Goal: Information Seeking & Learning: Learn about a topic

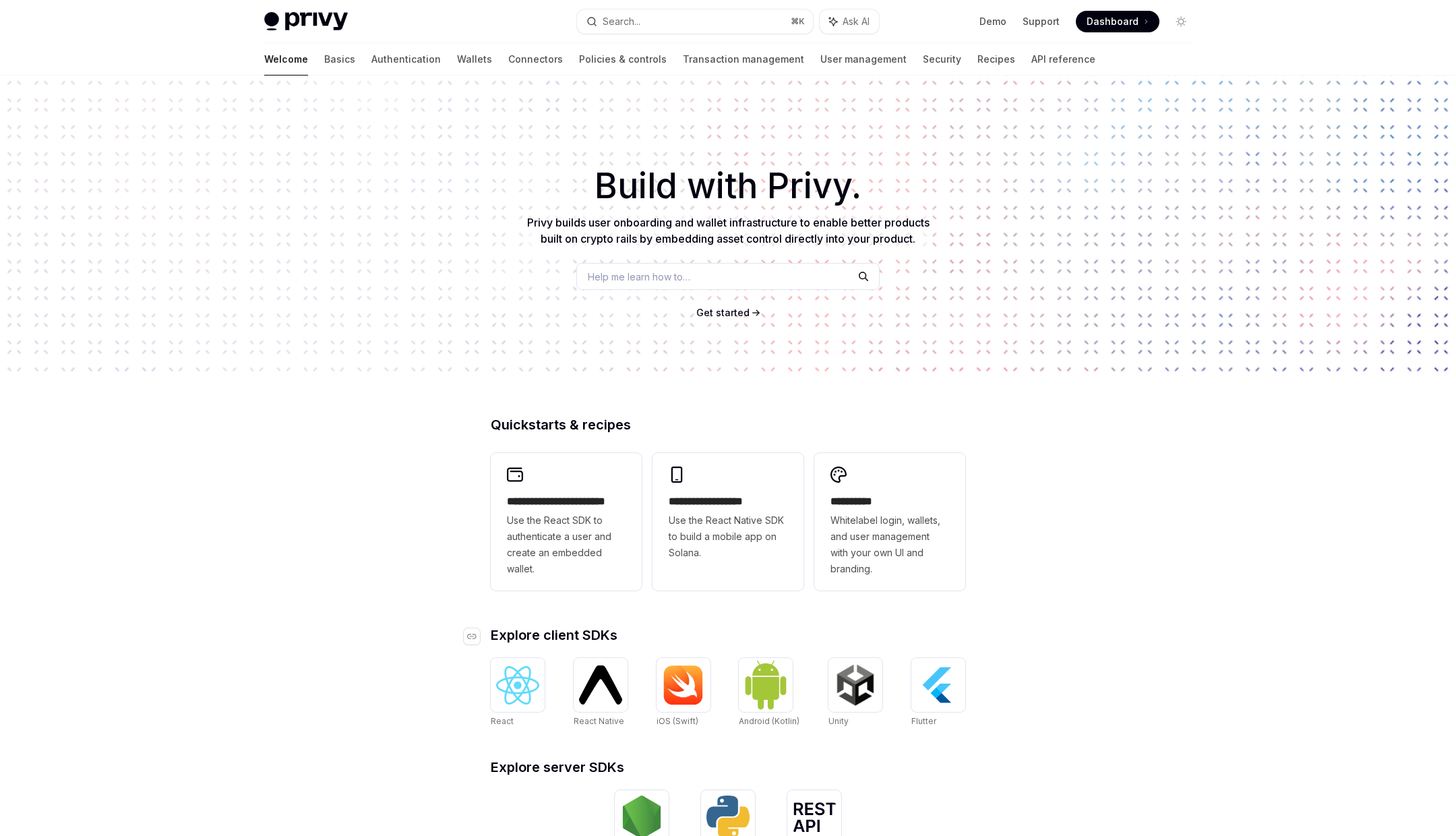
click at [538, 632] on span "Explore client SDKs" at bounding box center [553, 635] width 126 height 14
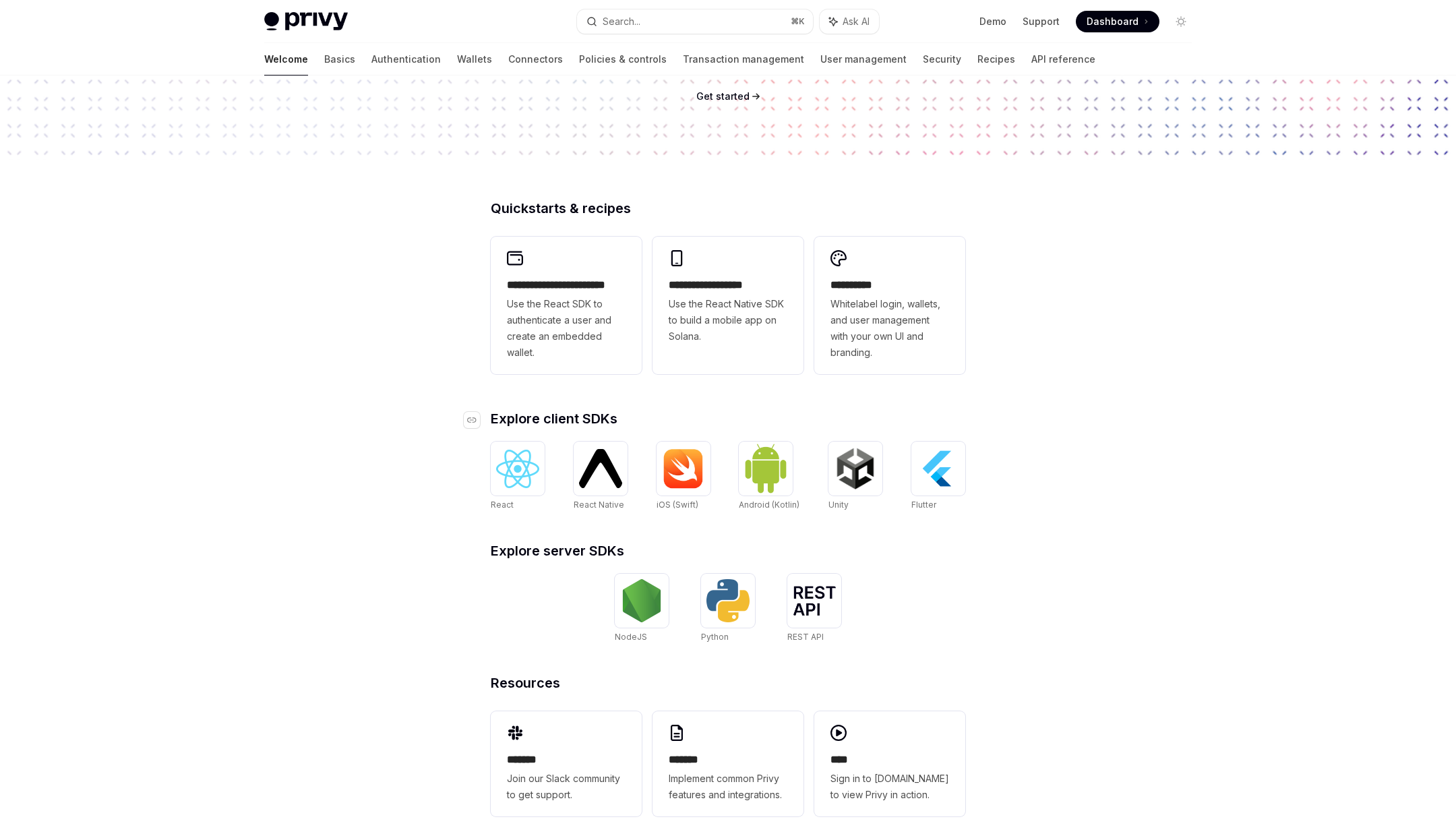
scroll to position [229, 0]
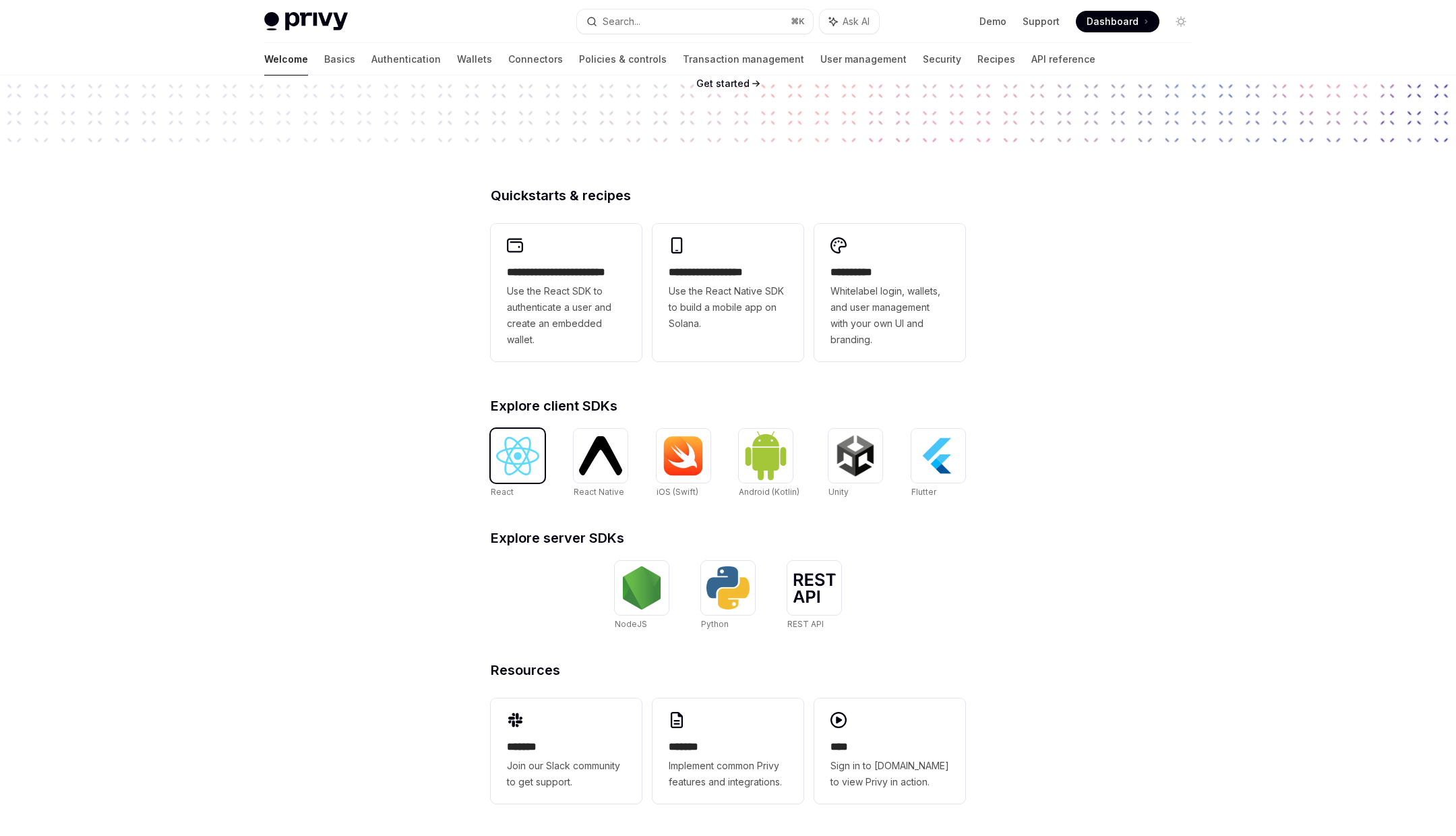
click at [503, 474] on img at bounding box center [518, 456] width 43 height 38
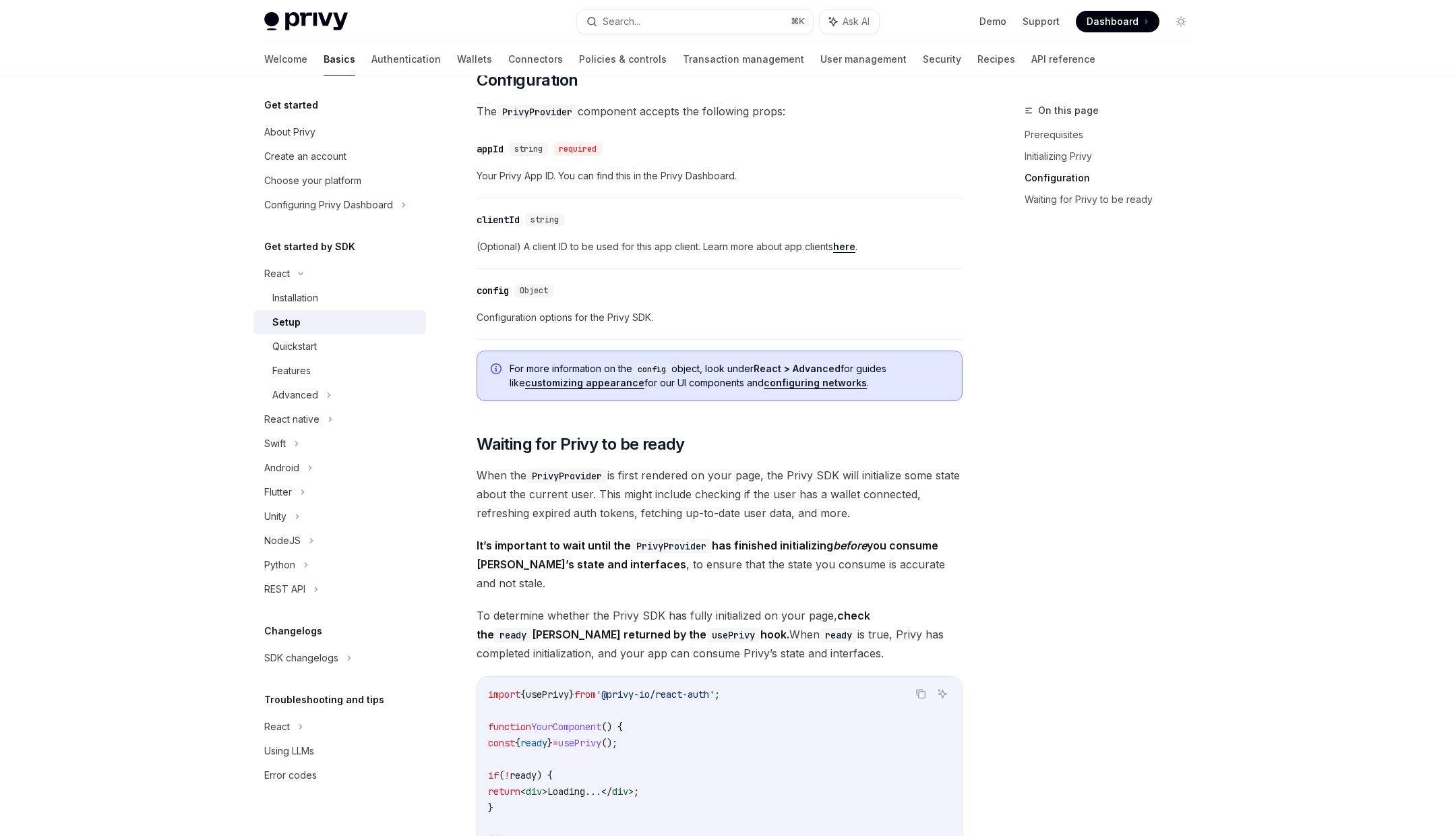
scroll to position [1480, 0]
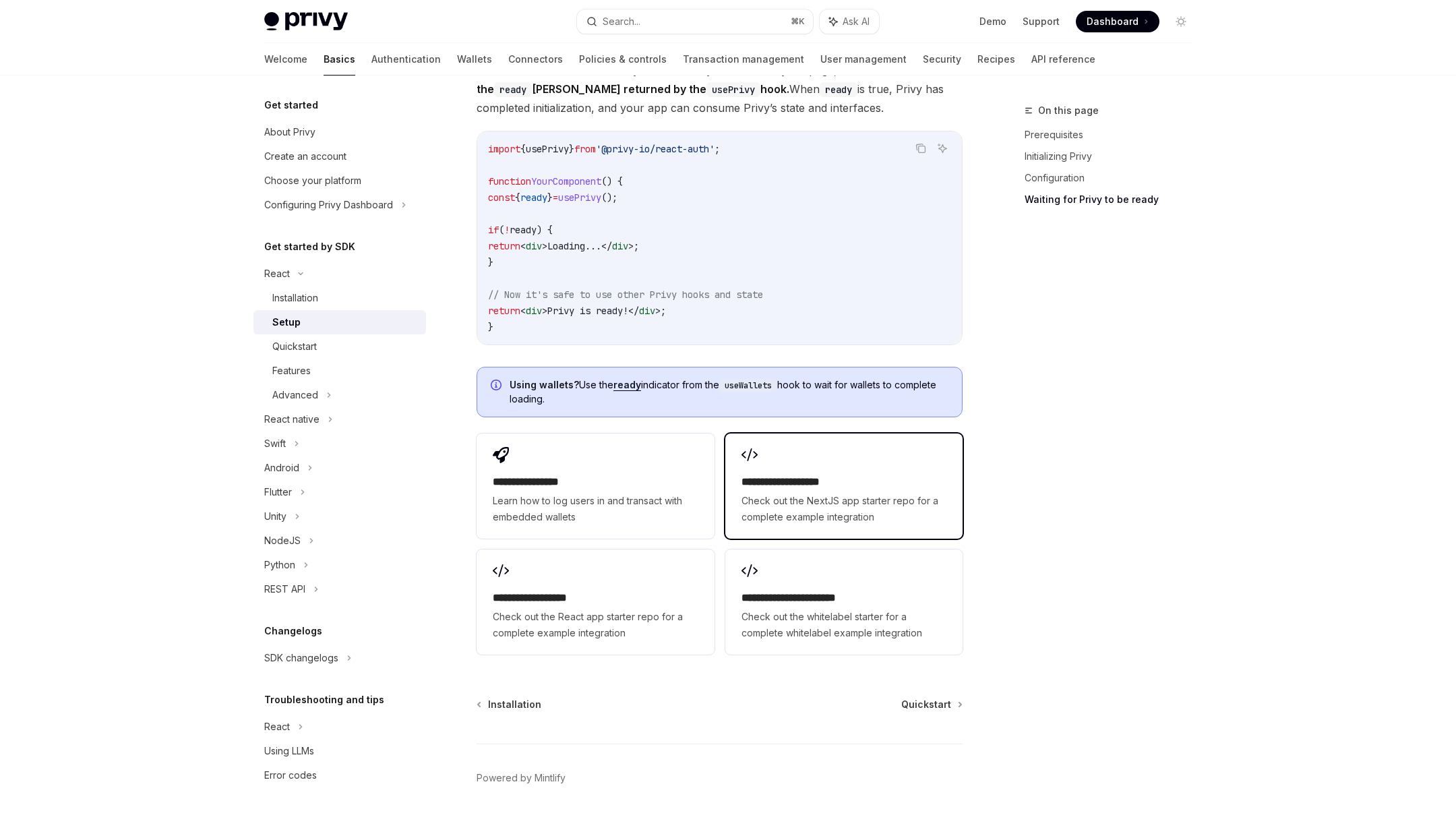
click at [798, 493] on span "Check out the NextJS app starter repo for a complete example integration" at bounding box center [844, 509] width 205 height 33
click at [655, 15] on button "Search... ⌘ K" at bounding box center [695, 21] width 236 height 25
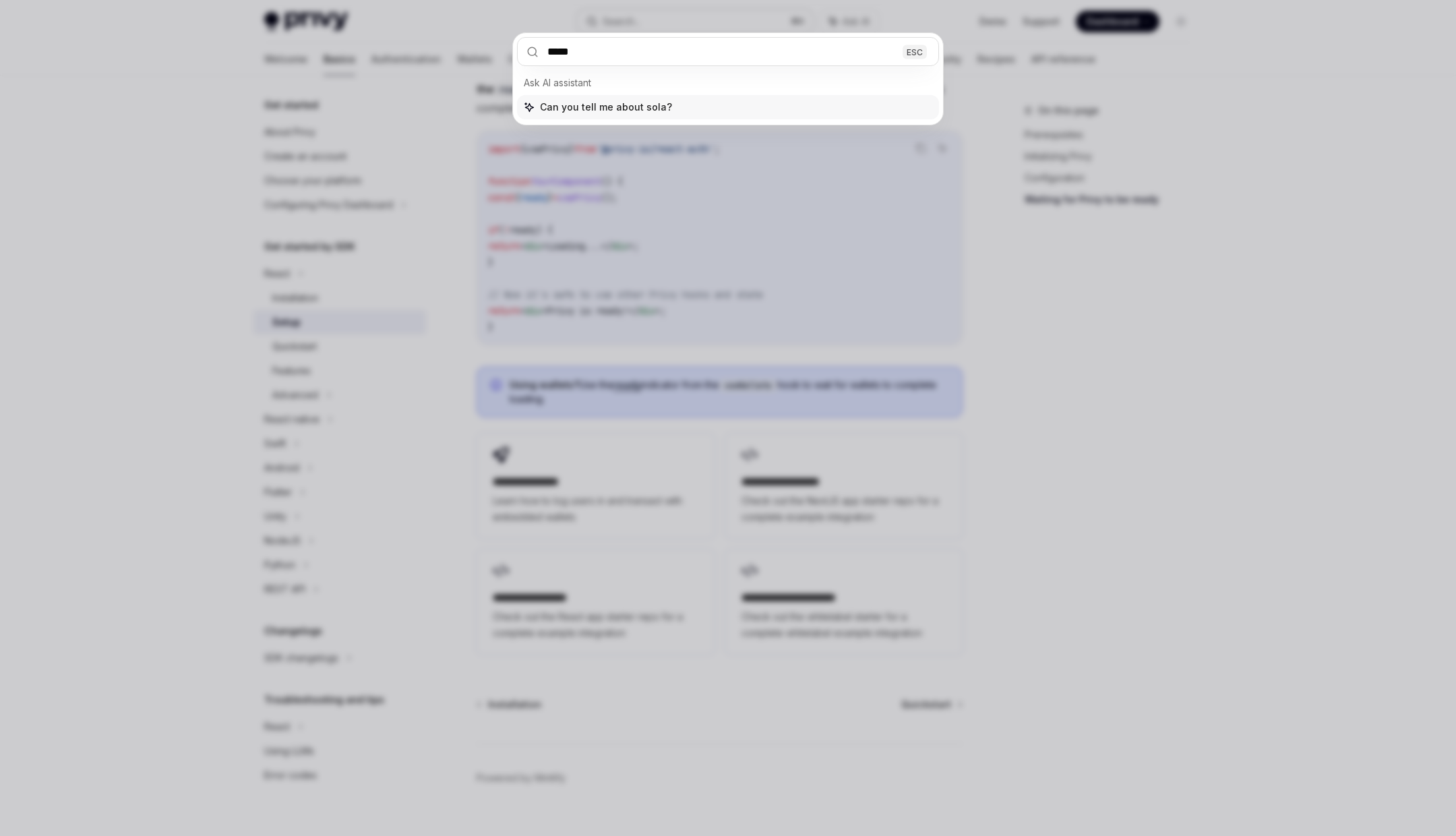
type input "******"
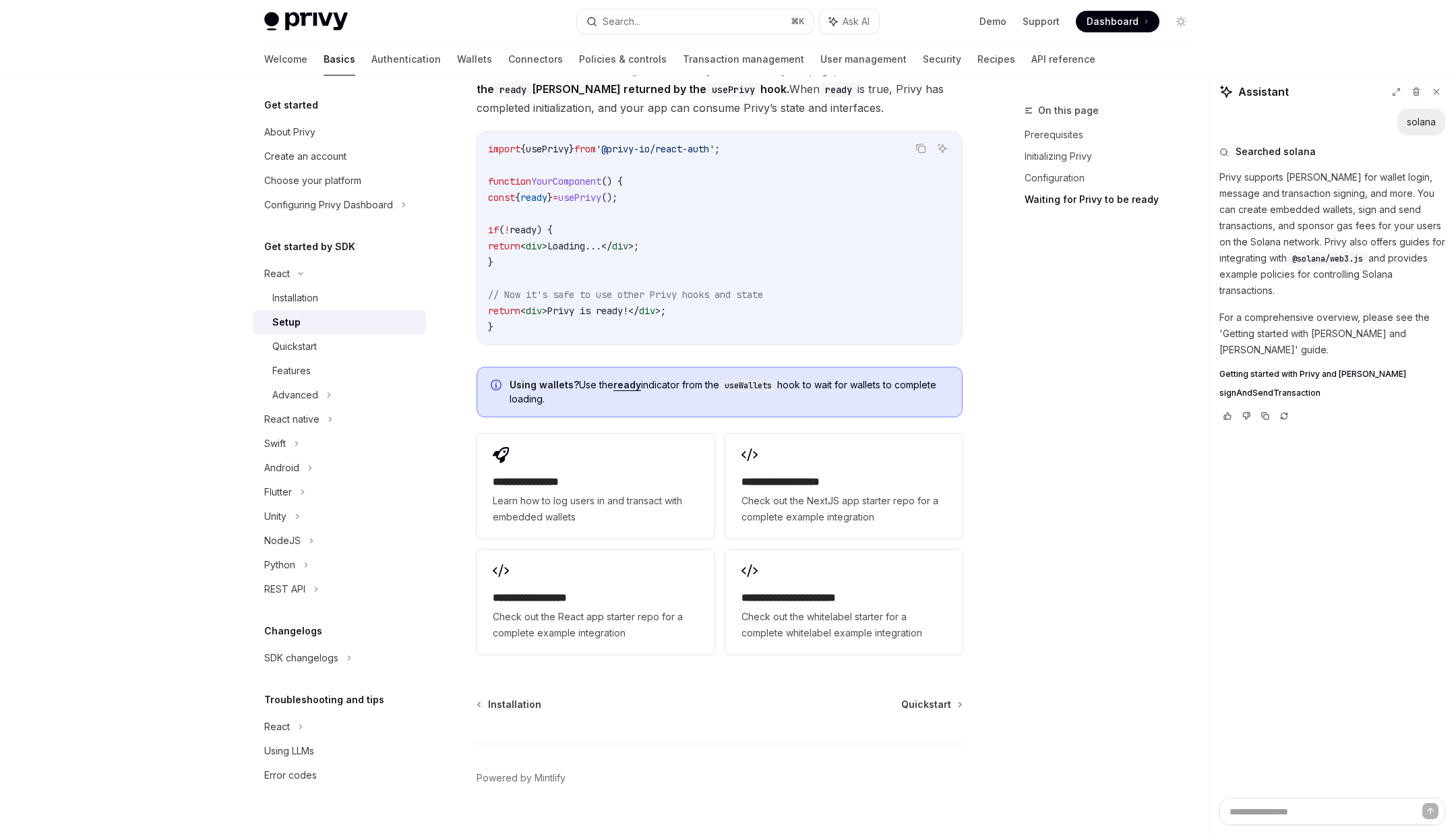
type textarea "*"
click at [577, 10] on button "Search... ⌘ K" at bounding box center [695, 21] width 236 height 25
click at [1335, 369] on span "Getting started with Privy and Solana" at bounding box center [1313, 375] width 187 height 11
click at [1237, 406] on span "Solana examples" at bounding box center [1254, 412] width 68 height 11
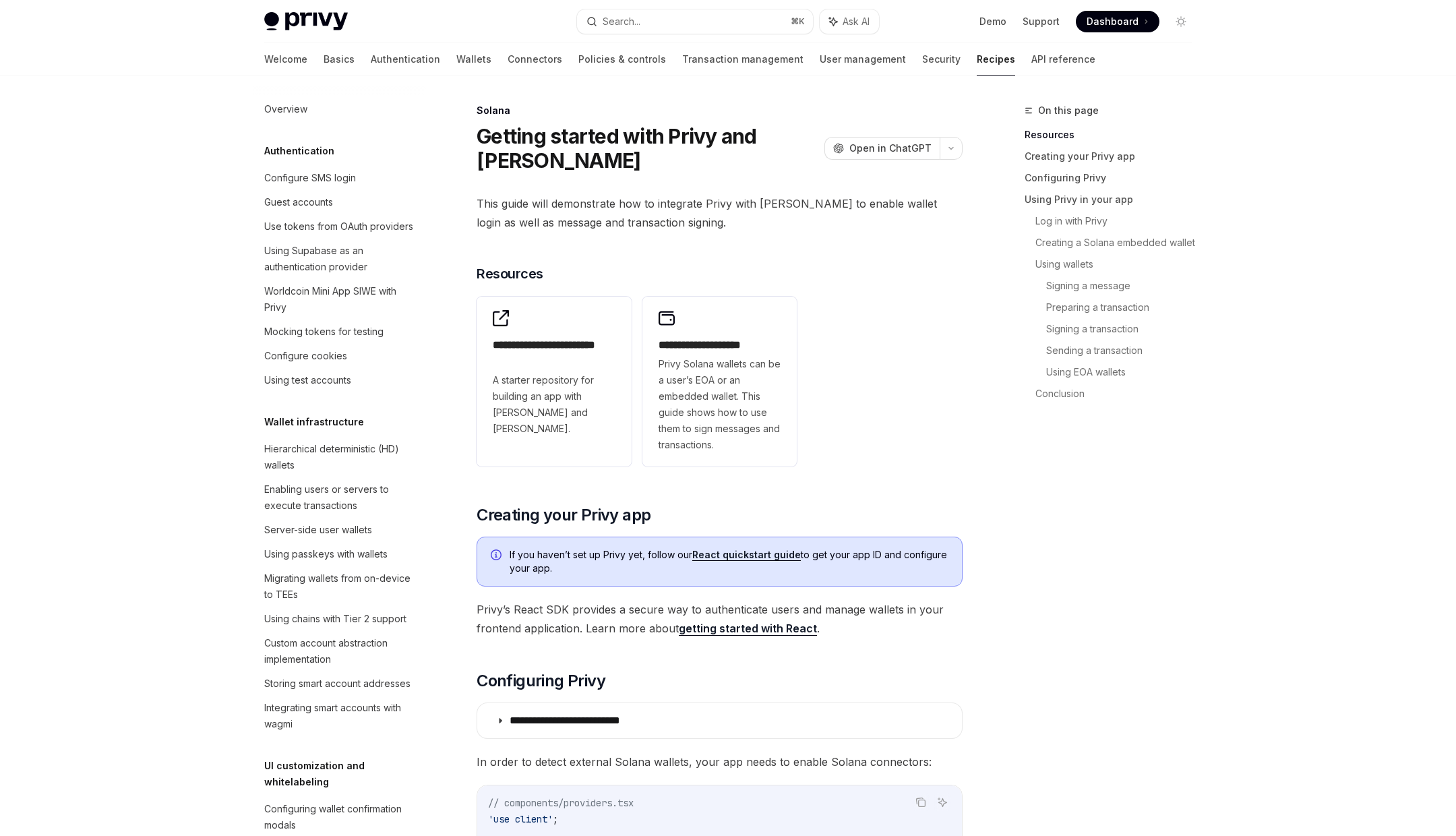
scroll to position [1512, 0]
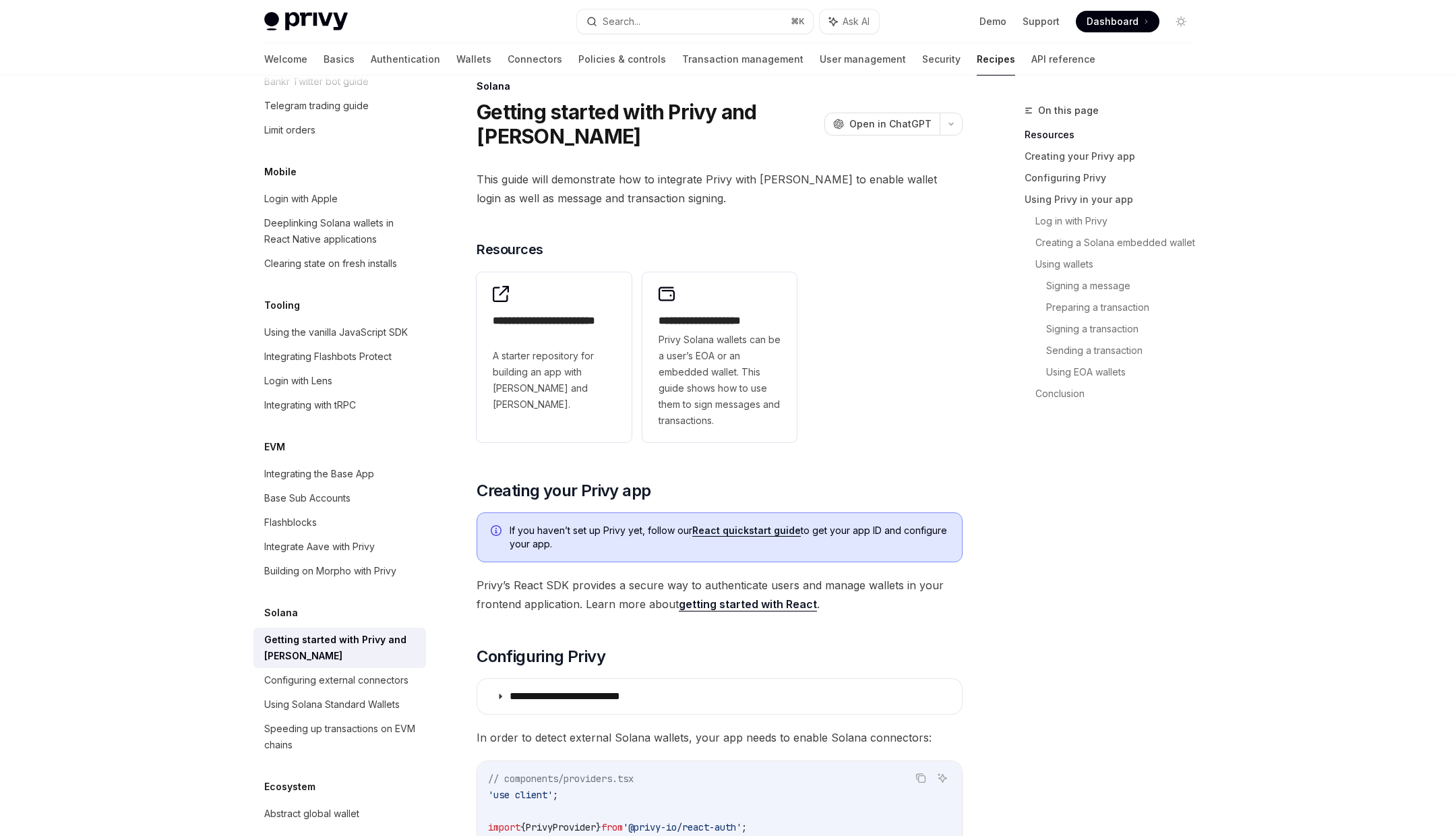
scroll to position [25, 0]
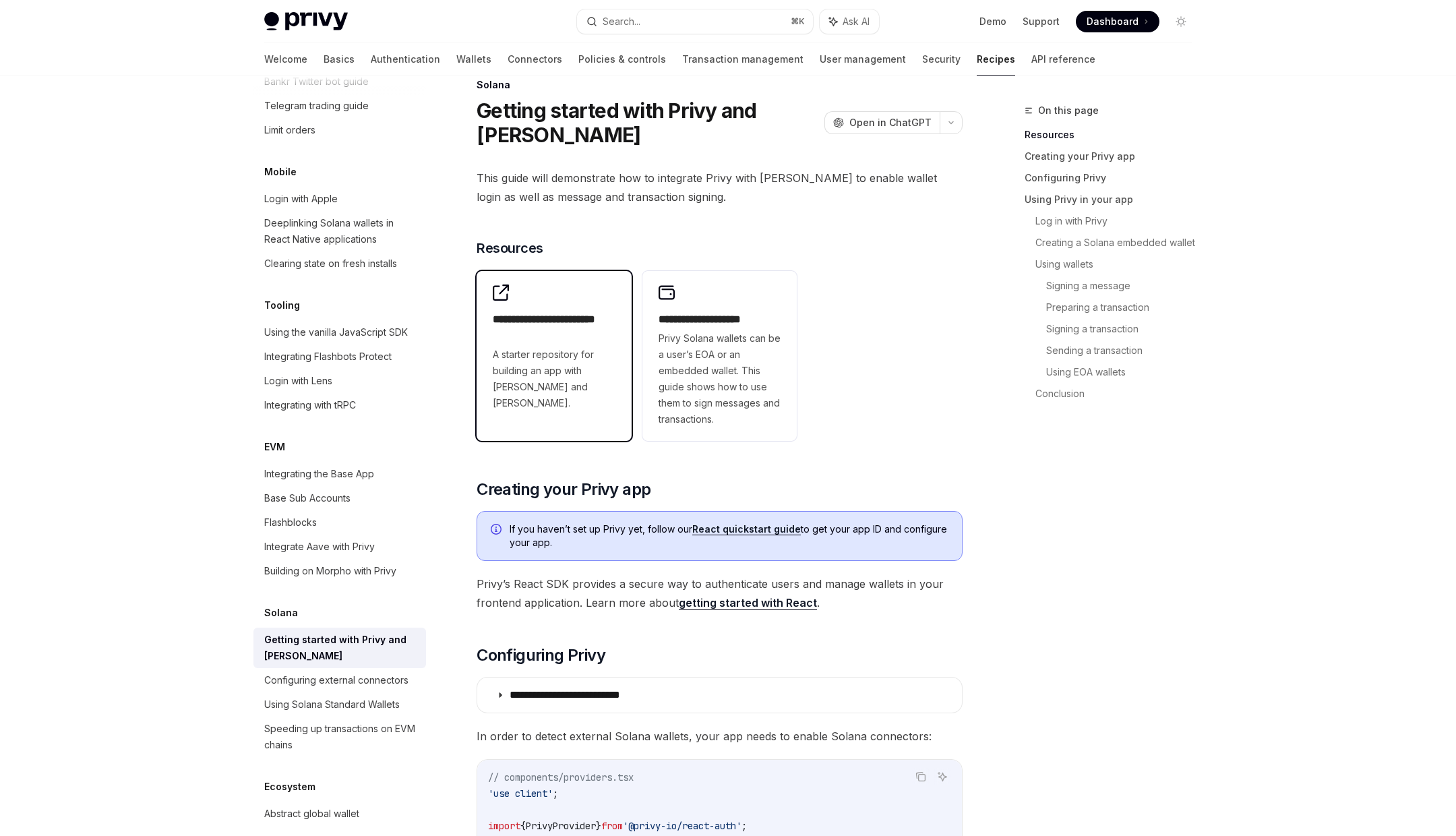
click at [550, 348] on span "A starter repository for building an app with Privy and Solana." at bounding box center [554, 379] width 122 height 64
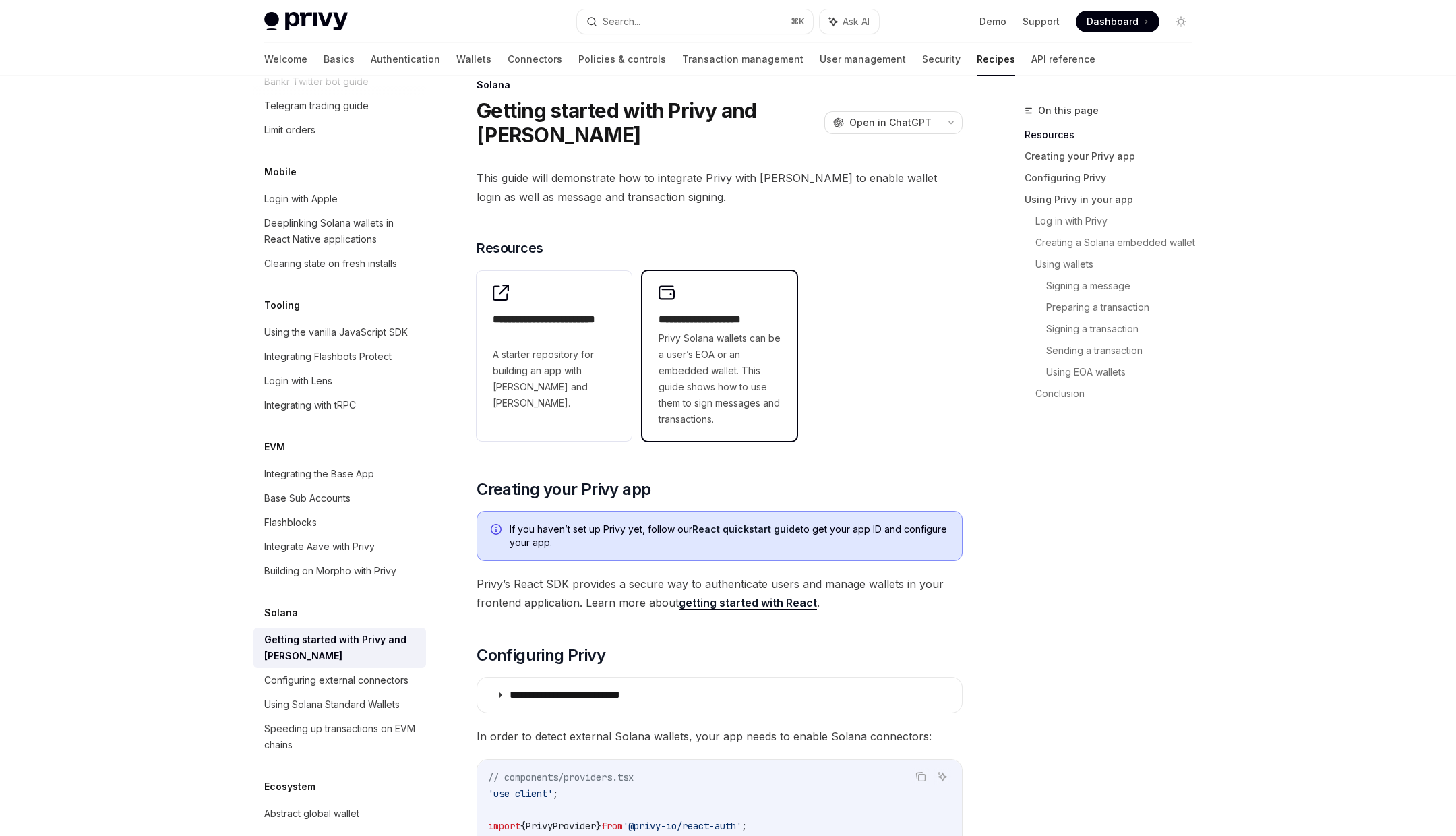
click at [731, 330] on span "Privy Solana wallets can be a user’s EOA or an embedded wallet. This guide show…" at bounding box center [720, 379] width 122 height 97
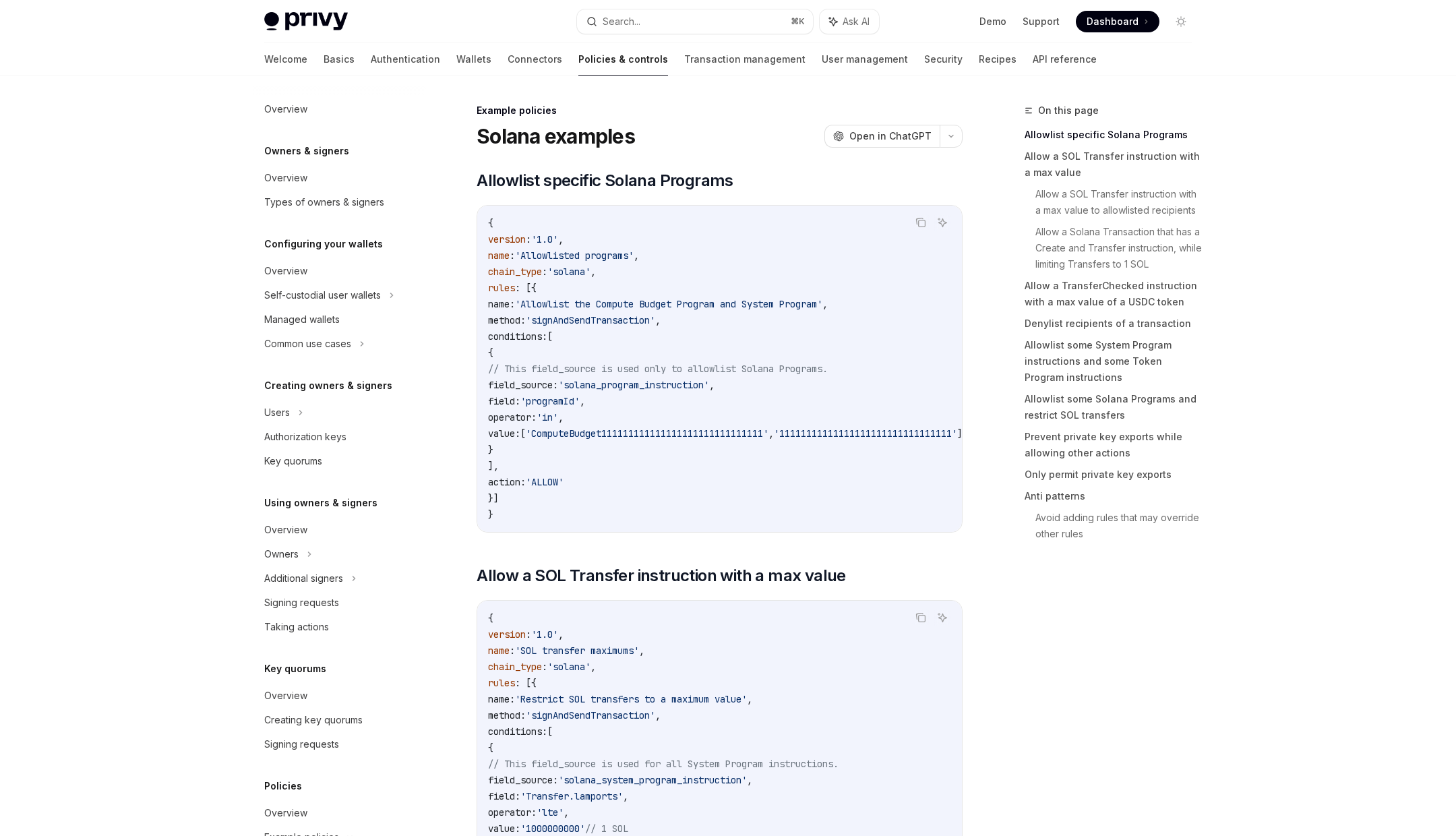
scroll to position [161, 0]
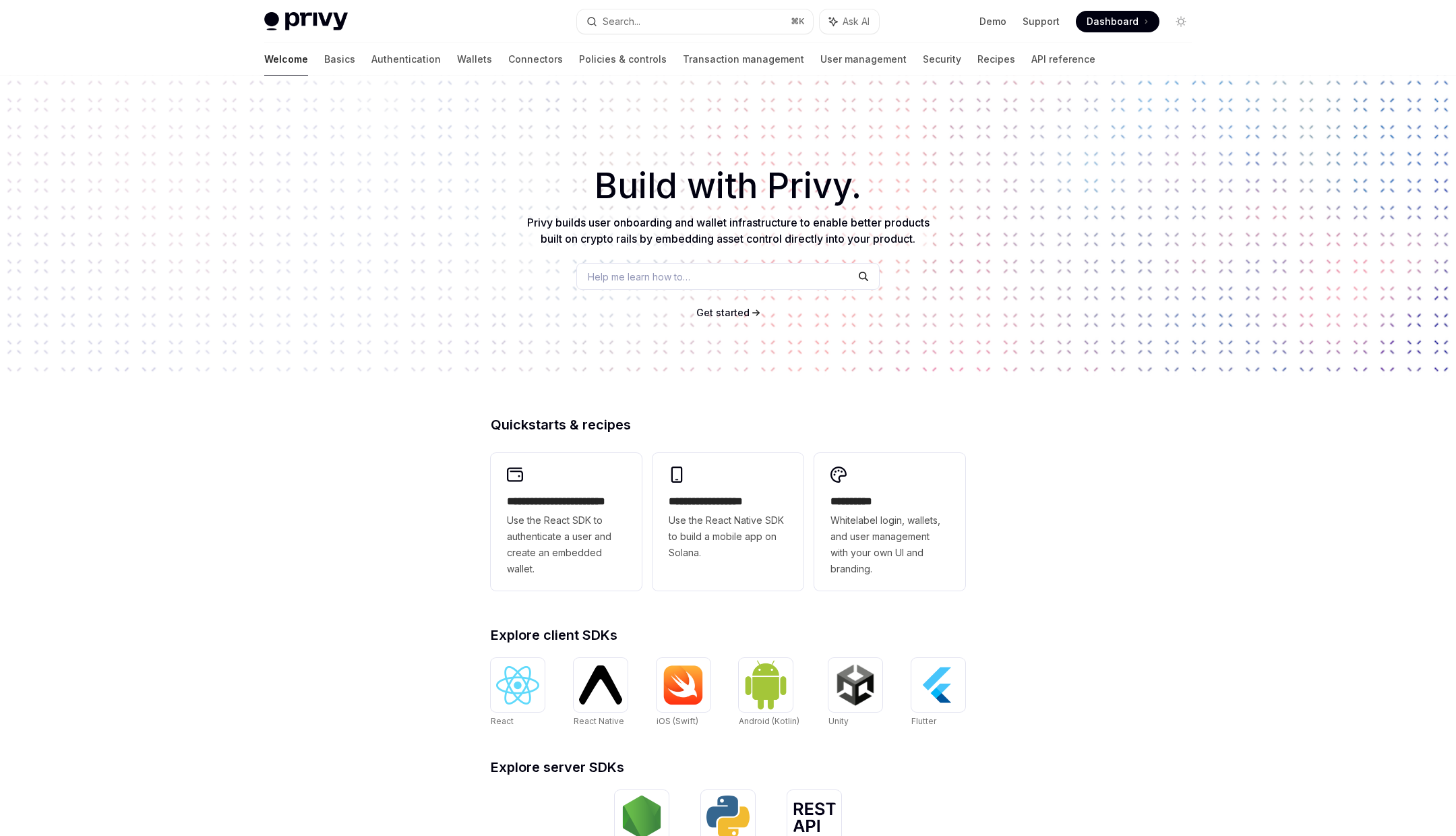
click at [1110, 441] on div "**********" at bounding box center [728, 570] width 1456 height 990
click at [1049, 404] on div "**********" at bounding box center [728, 570] width 1456 height 990
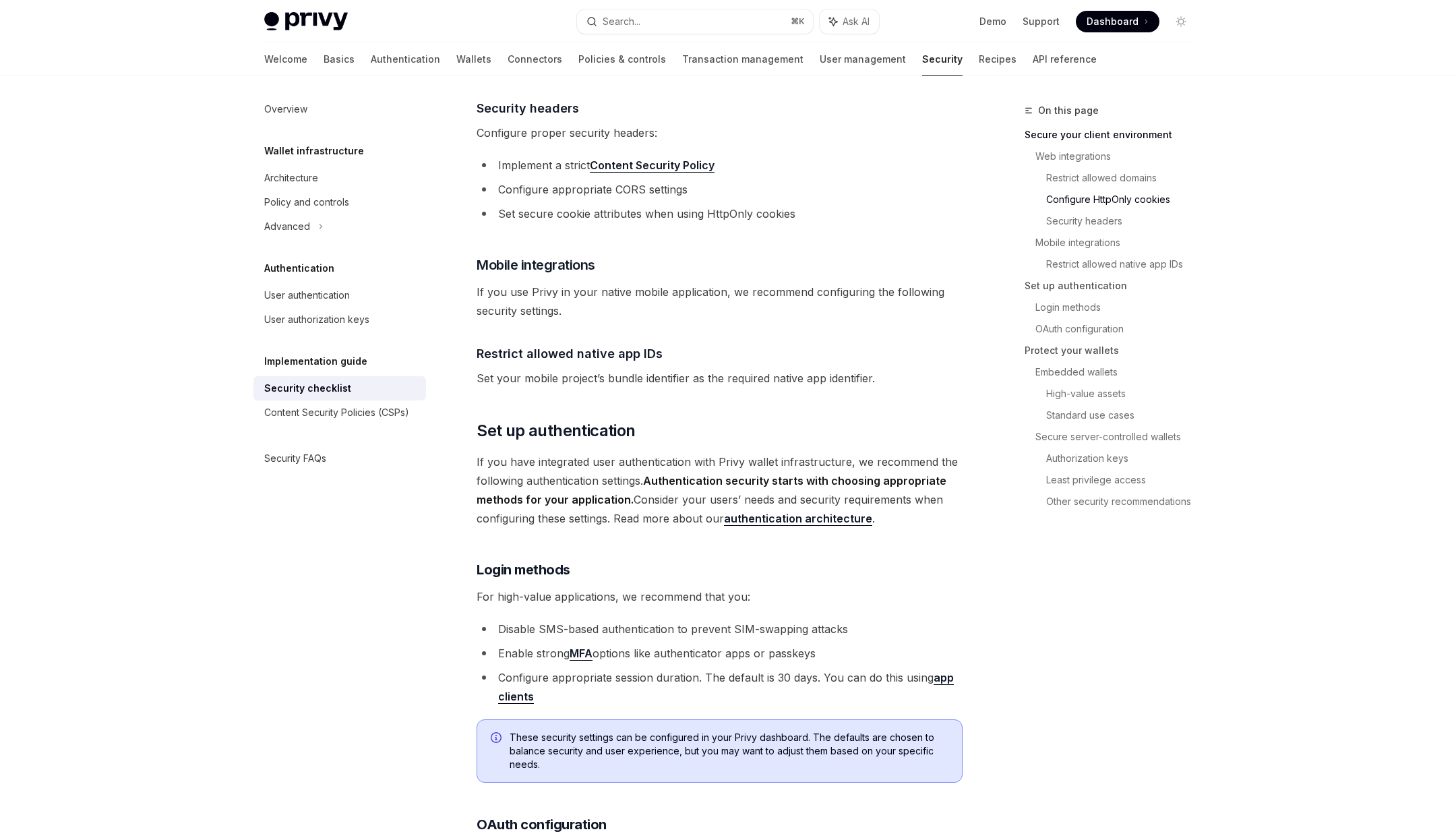
scroll to position [834, 0]
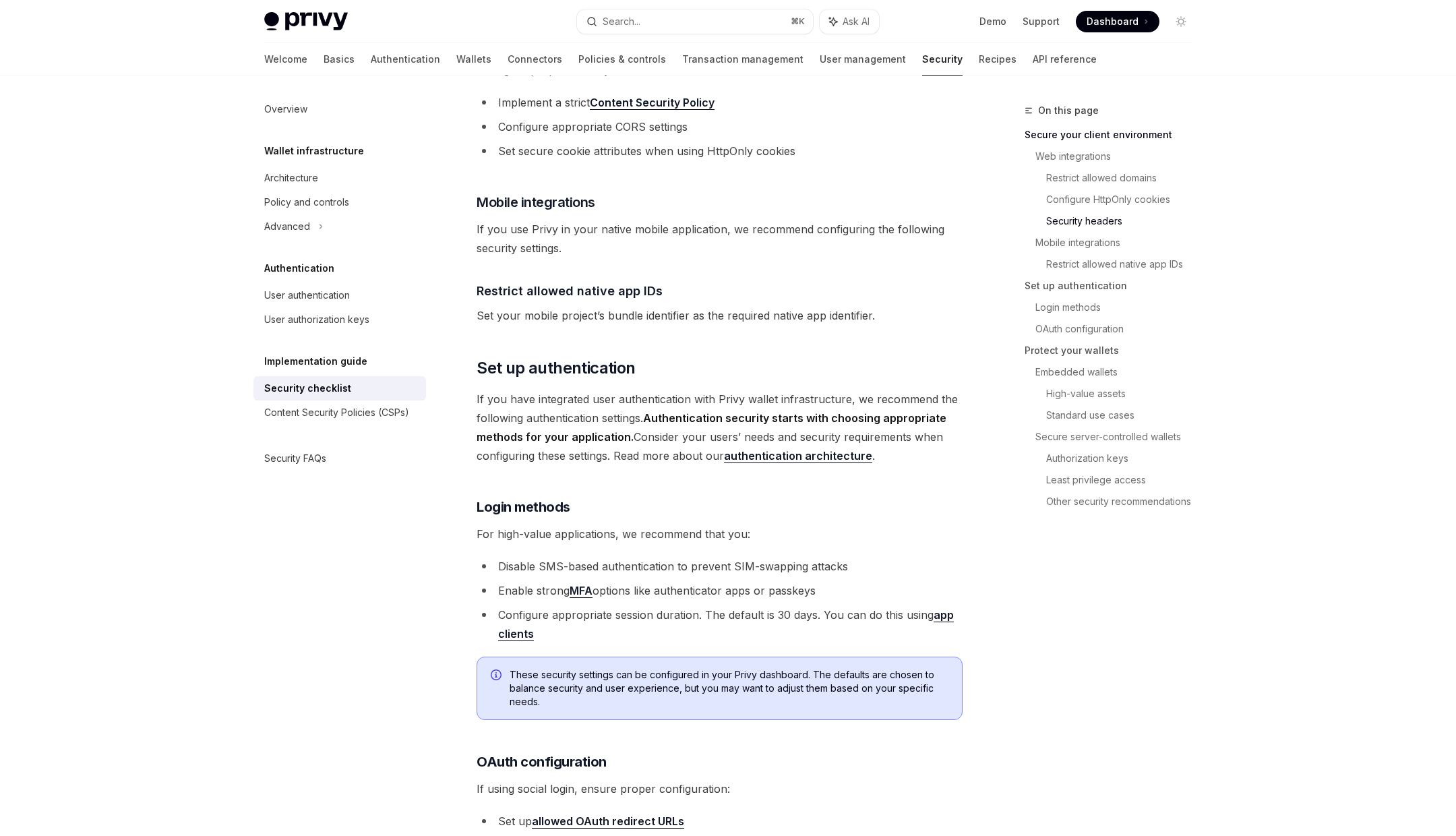
click at [903, 33] on div "Privy Docs home page Search... ⌘ K Ask AI Demo Support Dashboard Dashboard Sear…" at bounding box center [728, 21] width 927 height 43
